Goal: Navigation & Orientation: Understand site structure

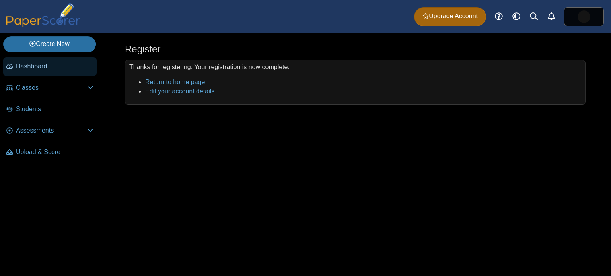
click at [52, 64] on span "Dashboard" at bounding box center [55, 66] width 78 height 9
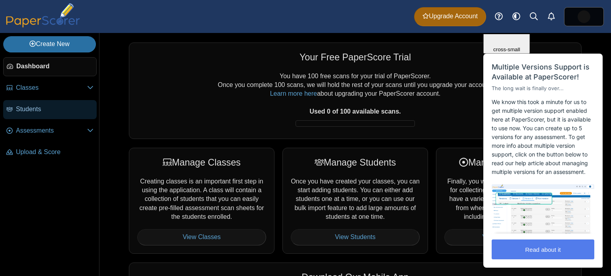
click at [62, 105] on span "Students" at bounding box center [55, 109] width 78 height 9
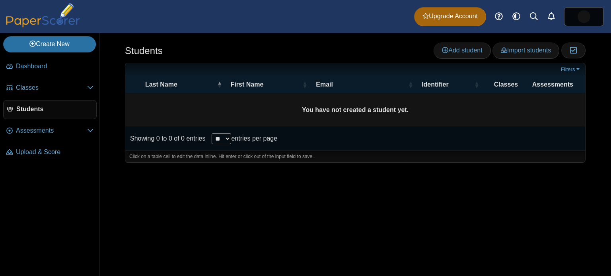
click at [56, 130] on span "Assessments" at bounding box center [51, 130] width 71 height 9
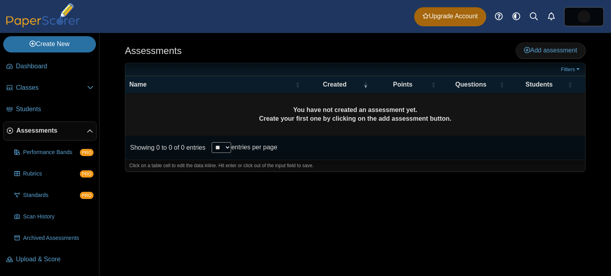
click at [53, 97] on li "Classes Archived Classes" at bounding box center [49, 89] width 93 height 21
click at [47, 96] on link "Classes" at bounding box center [49, 88] width 93 height 19
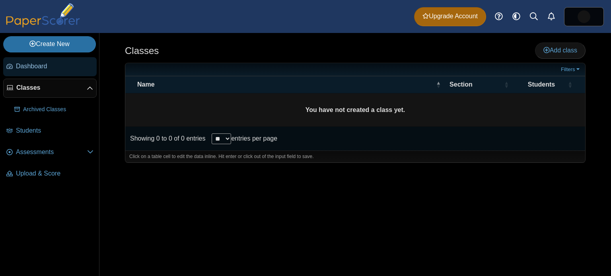
click at [56, 74] on link "Dashboard" at bounding box center [49, 66] width 93 height 19
